Goal: Contribute content

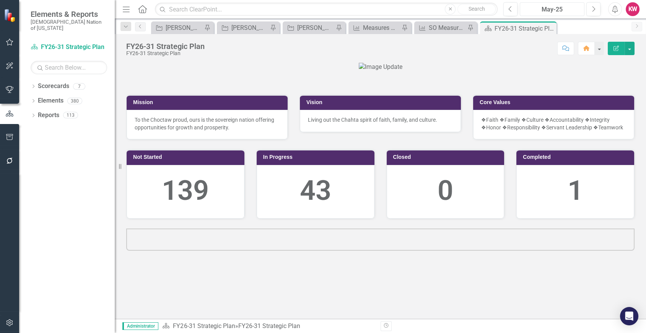
click at [558, 10] on div "May-25" at bounding box center [552, 9] width 59 height 9
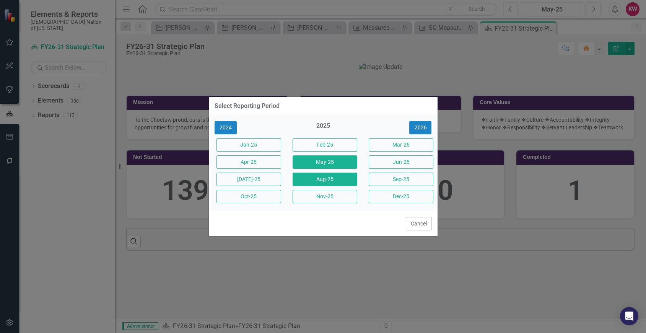
click at [340, 178] on button "Aug-25" at bounding box center [325, 179] width 65 height 13
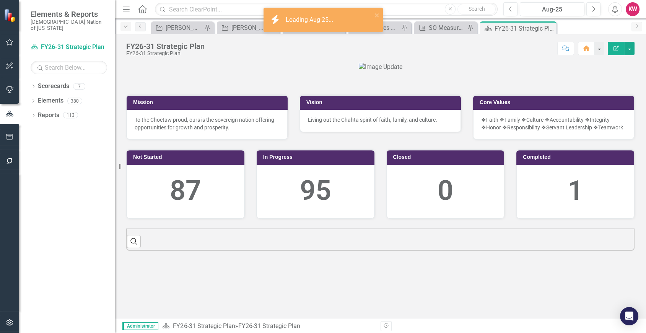
click at [124, 28] on icon "Dropdown" at bounding box center [125, 26] width 7 height 5
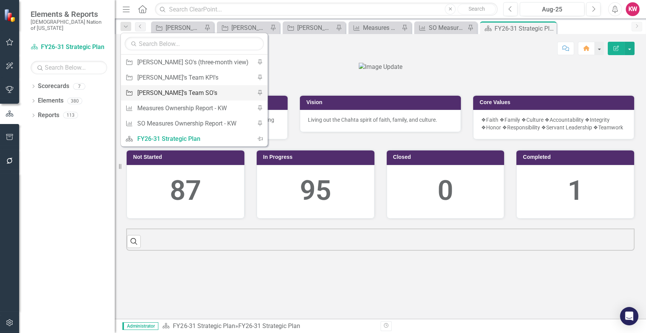
click at [138, 91] on div "[PERSON_NAME]'s Team SO's" at bounding box center [192, 93] width 111 height 10
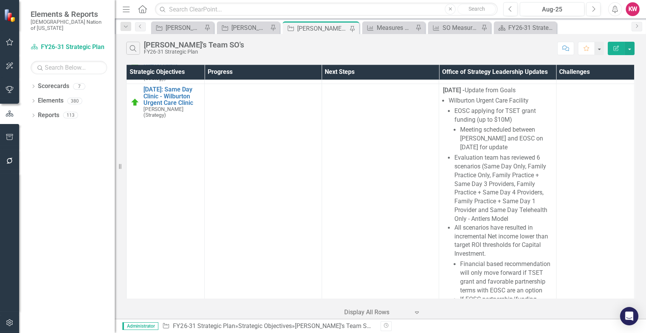
scroll to position [2118, 0]
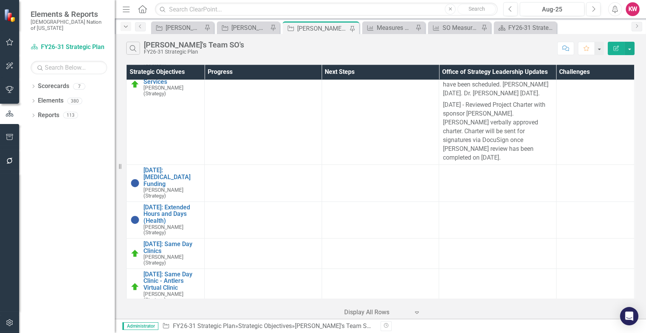
click at [122, 25] on div "Dropdown" at bounding box center [125, 26] width 11 height 9
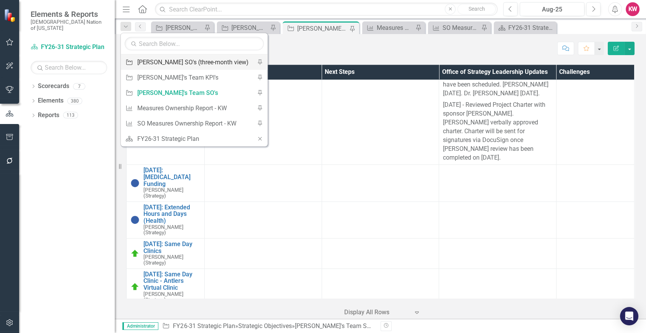
click at [159, 62] on div "[PERSON_NAME] SO's (three-month view)" at bounding box center [192, 62] width 111 height 10
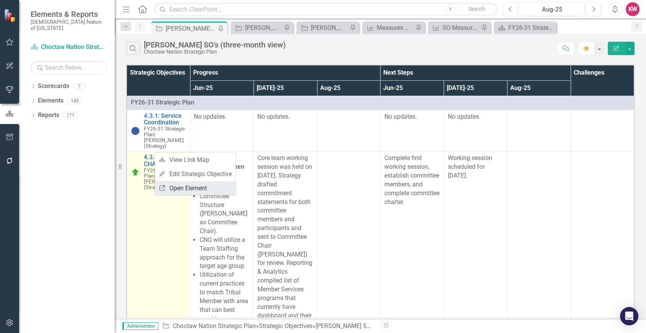
click at [180, 189] on link "Link Open Element" at bounding box center [195, 188] width 81 height 14
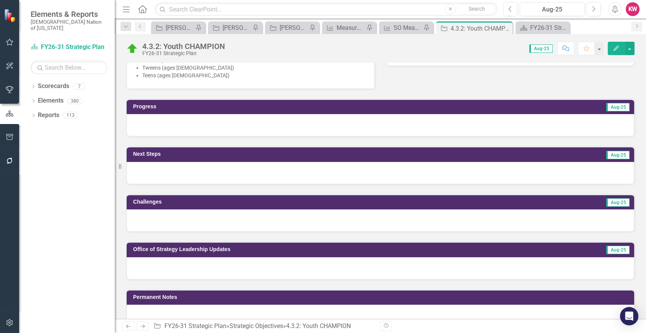
scroll to position [292, 0]
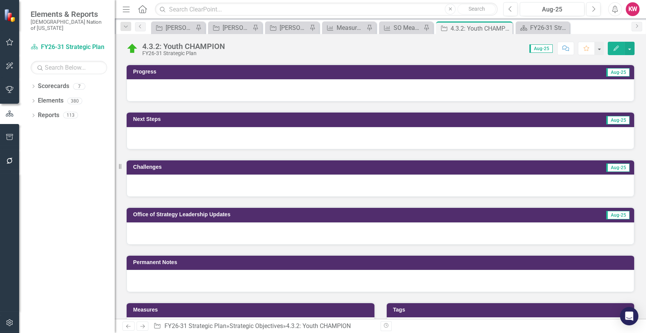
click at [235, 238] on div at bounding box center [381, 233] width 508 height 22
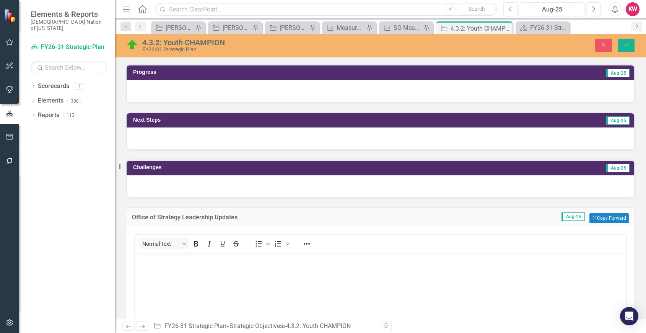
scroll to position [0, 0]
click at [170, 282] on body "Rich Text Area. Press ALT-0 for help." at bounding box center [381, 309] width 492 height 115
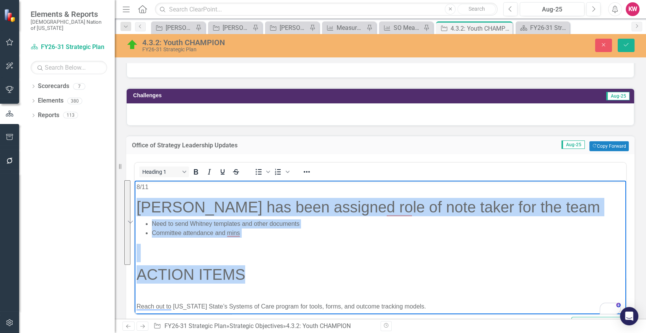
drag, startPoint x: 250, startPoint y: 269, endPoint x: 267, endPoint y: 388, distance: 119.7
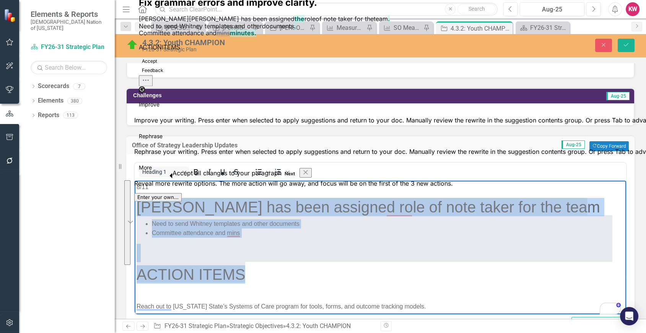
drag, startPoint x: 167, startPoint y: 206, endPoint x: 269, endPoint y: 275, distance: 123.2
click at [269, 275] on h1 "ACTION ITEMS" at bounding box center [381, 274] width 488 height 18
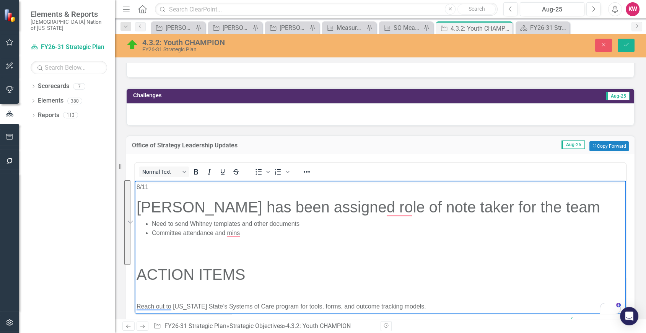
click at [204, 208] on h1 "[PERSON_NAME] has been assigned role of note taker for the team" at bounding box center [381, 206] width 488 height 18
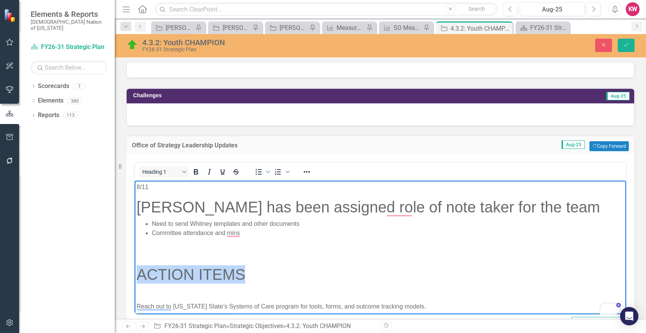
drag, startPoint x: 246, startPoint y: 273, endPoint x: 135, endPoint y: 263, distance: 110.6
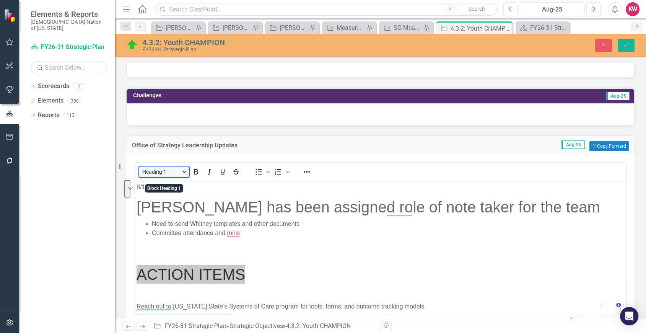
click at [185, 177] on button "Heading 1" at bounding box center [164, 171] width 50 height 11
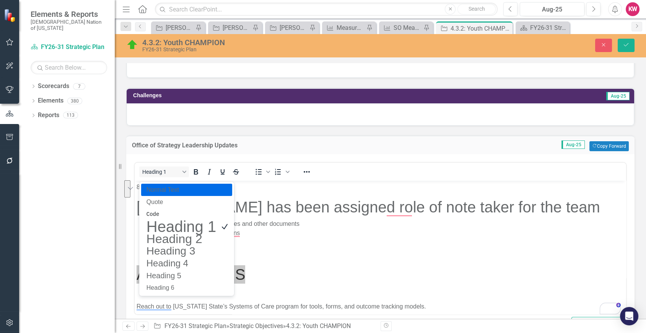
click at [180, 189] on p "Normal Text" at bounding box center [181, 189] width 71 height 9
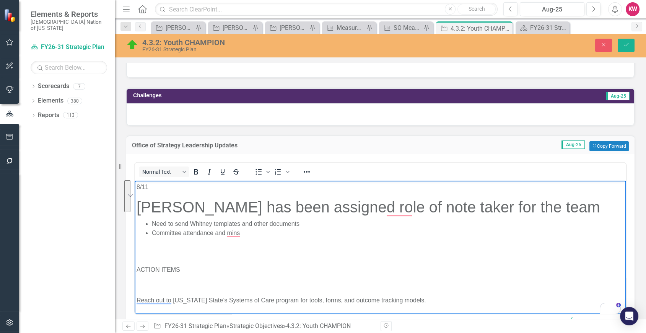
drag, startPoint x: 595, startPoint y: 208, endPoint x: 212, endPoint y: 190, distance: 383.3
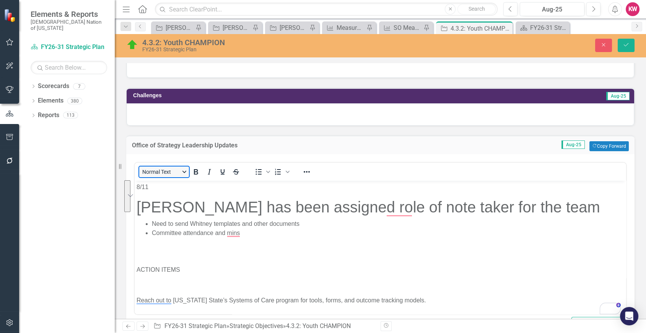
click at [183, 176] on button "Normal Text" at bounding box center [164, 171] width 50 height 11
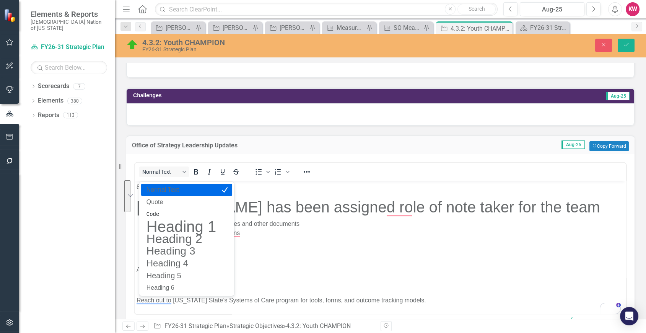
click at [177, 187] on p "Normal Text" at bounding box center [181, 189] width 71 height 9
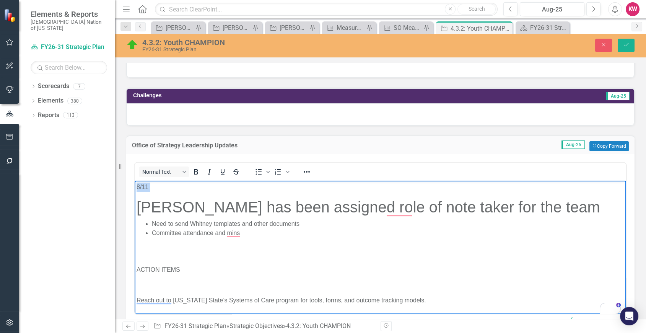
click at [181, 203] on h1 "[PERSON_NAME] has been assigned role of note taker for the team" at bounding box center [381, 206] width 488 height 18
drag, startPoint x: 594, startPoint y: 203, endPoint x: 226, endPoint y: 206, distance: 367.2
click at [226, 206] on h1 "[PERSON_NAME] has been assigned role of note taker for the team" at bounding box center [381, 206] width 488 height 18
drag, startPoint x: 143, startPoint y: 205, endPoint x: 591, endPoint y: 205, distance: 448.3
click at [591, 205] on h1 "[PERSON_NAME] has been assigned role of note taker for the team" at bounding box center [381, 206] width 488 height 18
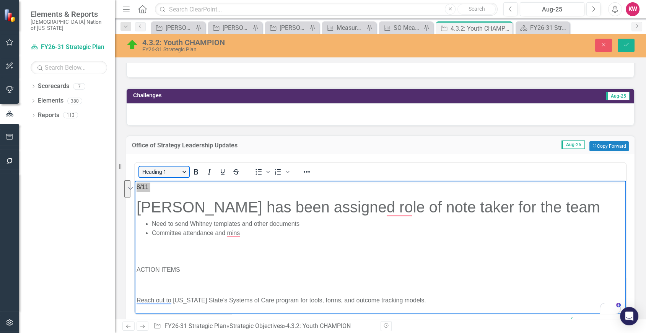
click at [185, 176] on button "Heading 1" at bounding box center [164, 171] width 50 height 11
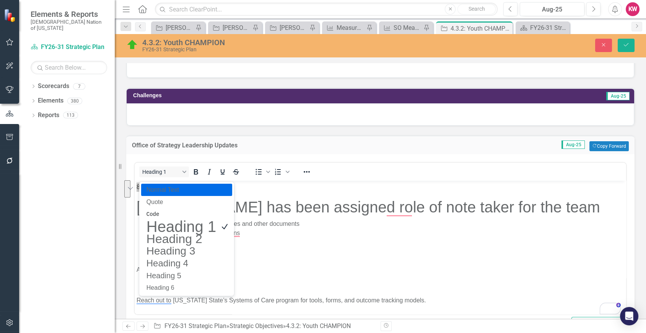
click at [179, 194] on p "Normal Text" at bounding box center [181, 189] width 71 height 9
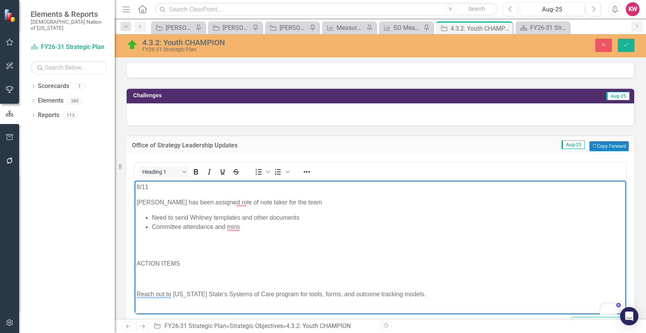
click at [141, 238] on h1 "To enrich screen reader interactions, please activate Accessibility in Grammarl…" at bounding box center [381, 246] width 488 height 18
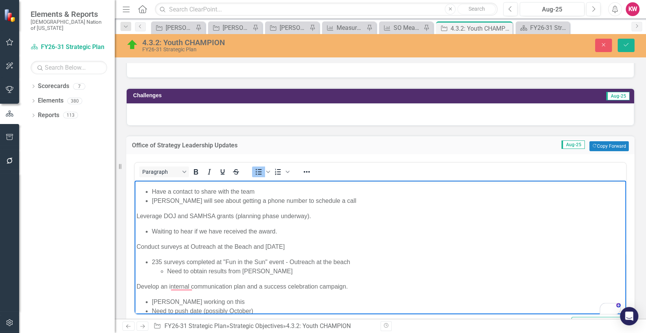
scroll to position [136, 0]
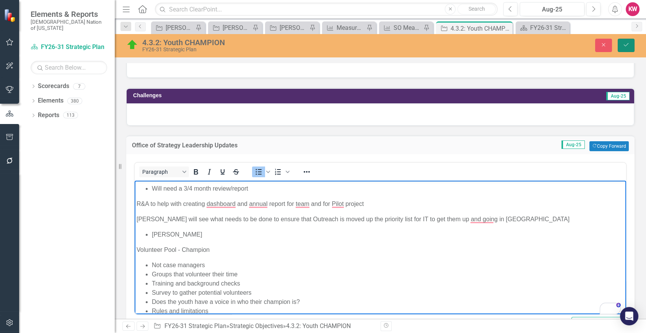
click at [624, 43] on icon "Save" at bounding box center [626, 44] width 7 height 5
